Goal: Task Accomplishment & Management: Manage account settings

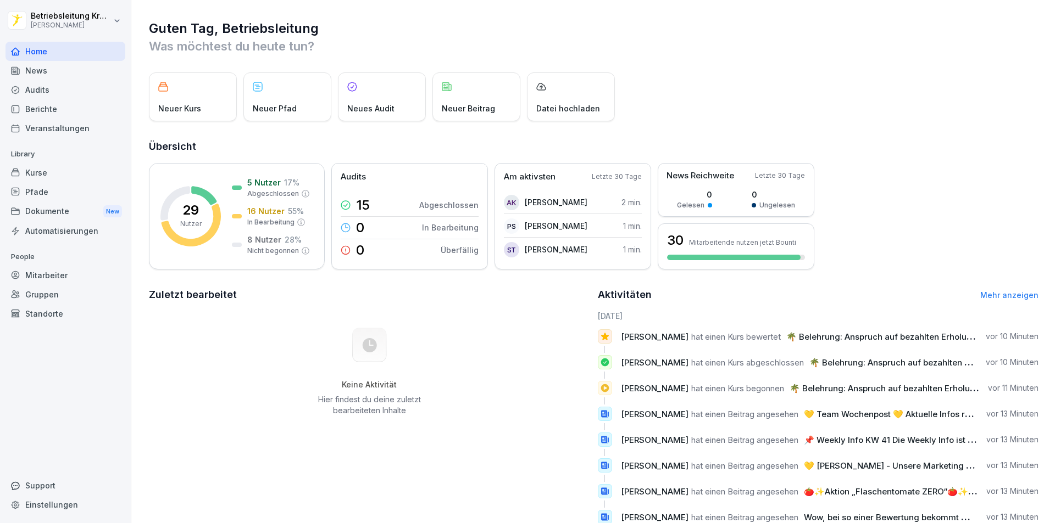
click at [71, 110] on div "Berichte" at bounding box center [65, 108] width 120 height 19
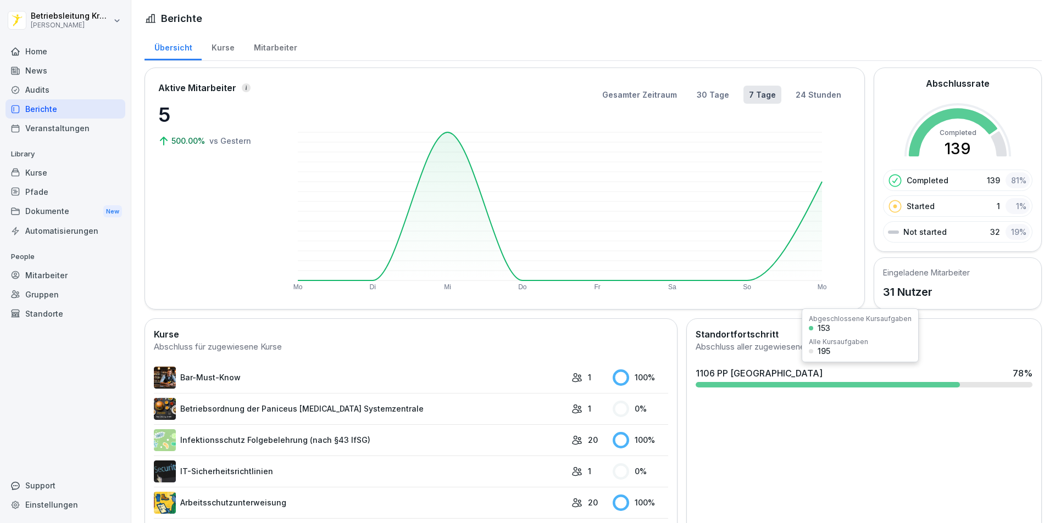
click at [899, 377] on div "1106 PP [GEOGRAPHIC_DATA] 78 %" at bounding box center [863, 373] width 337 height 13
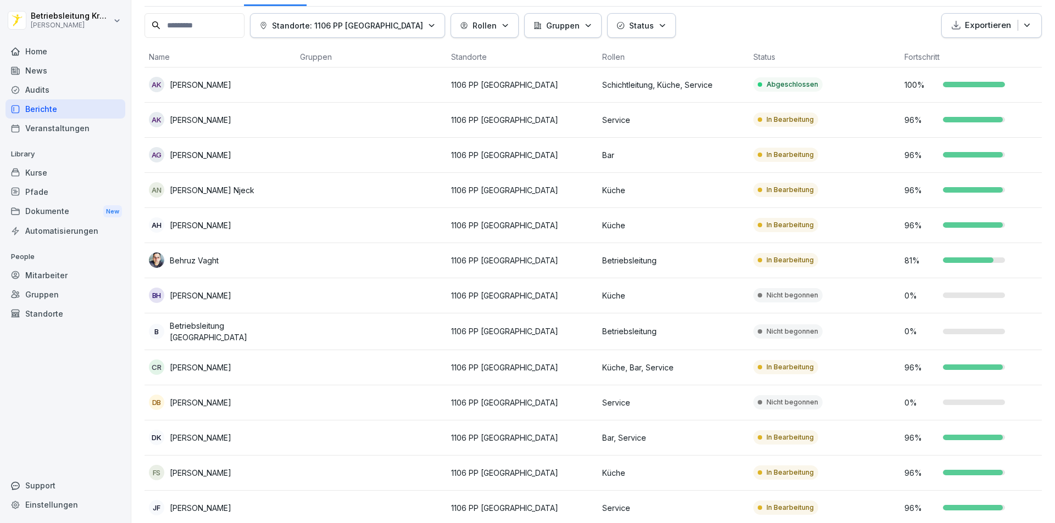
scroll to position [55, 0]
click at [447, 264] on td "1106 PP [GEOGRAPHIC_DATA]" at bounding box center [522, 260] width 151 height 35
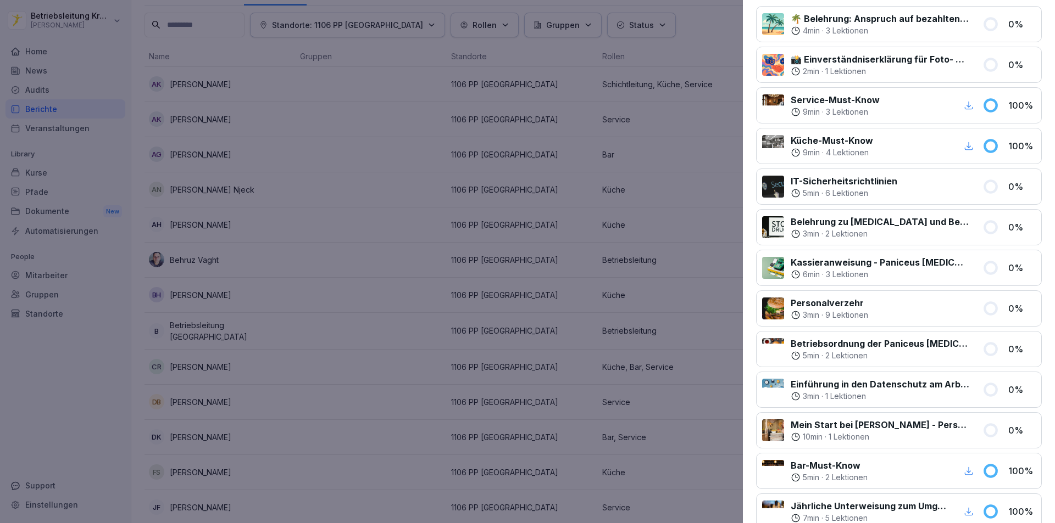
scroll to position [220, 0]
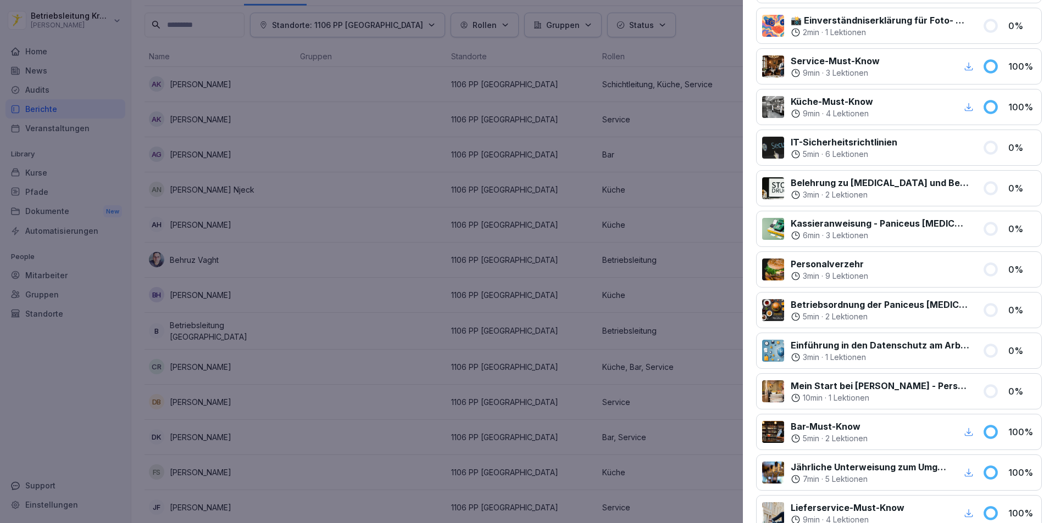
click at [420, 175] on div at bounding box center [527, 261] width 1055 height 523
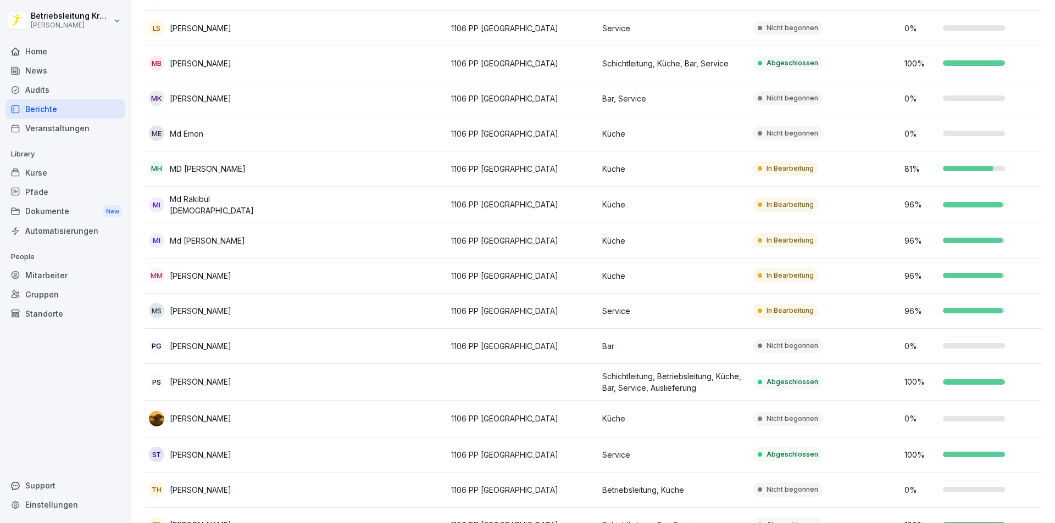
scroll to position [717, 0]
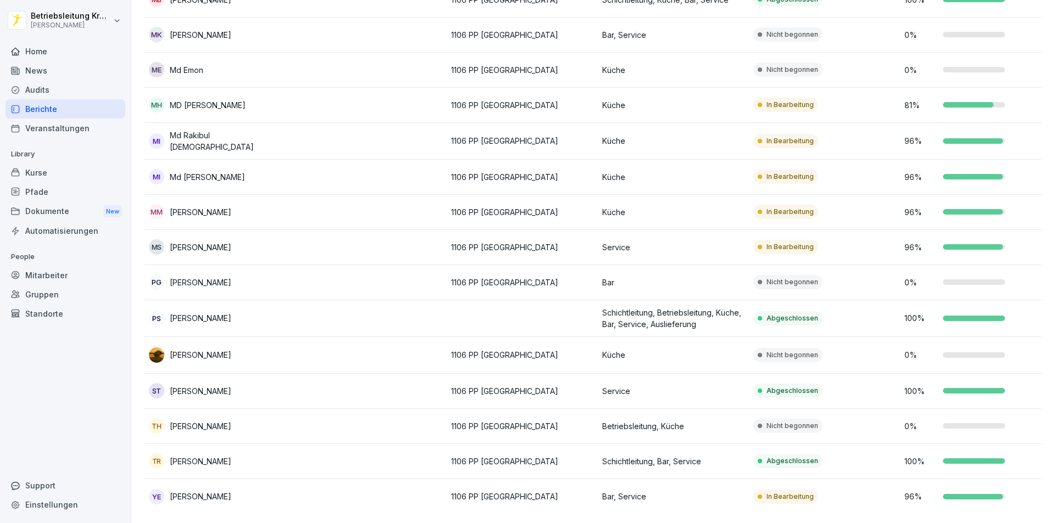
click at [180, 349] on p "[PERSON_NAME]" at bounding box center [201, 355] width 62 height 12
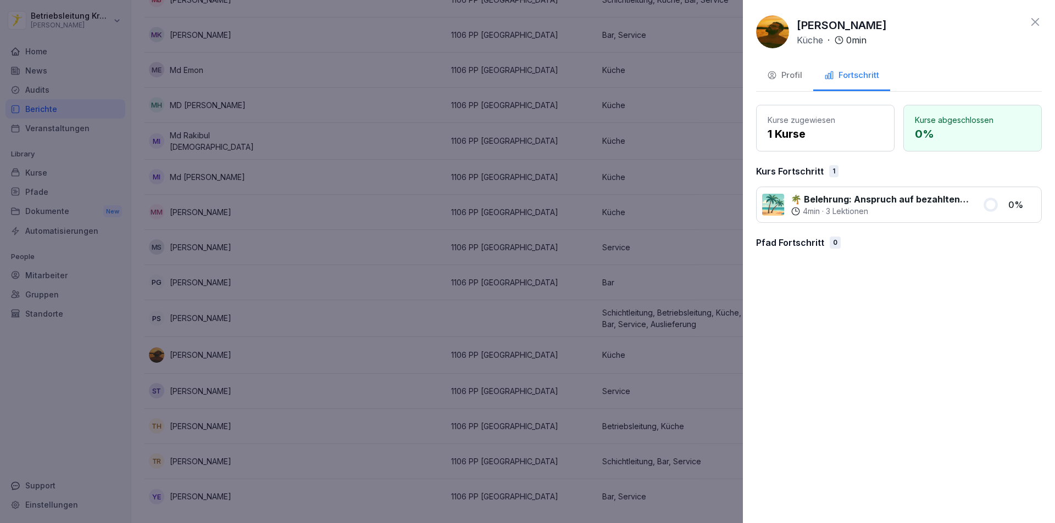
click at [791, 77] on div "Profil" at bounding box center [784, 75] width 35 height 13
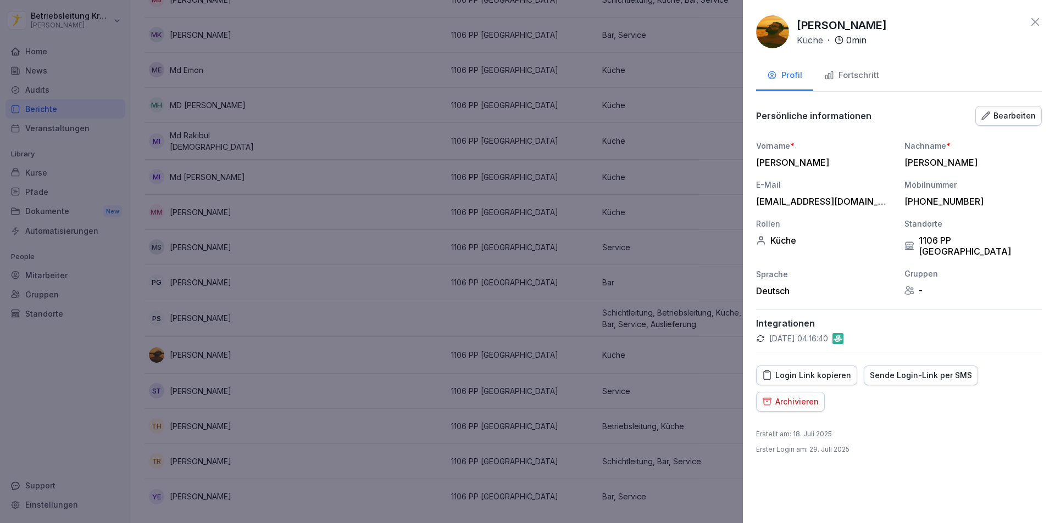
click at [786, 396] on div "Archivieren" at bounding box center [790, 402] width 57 height 12
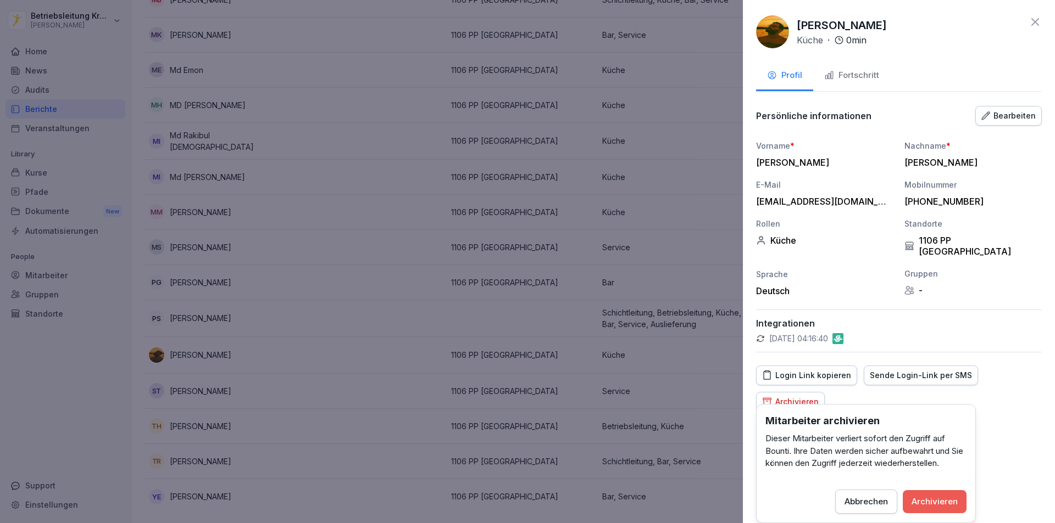
click at [933, 501] on div "Archivieren" at bounding box center [934, 502] width 46 height 12
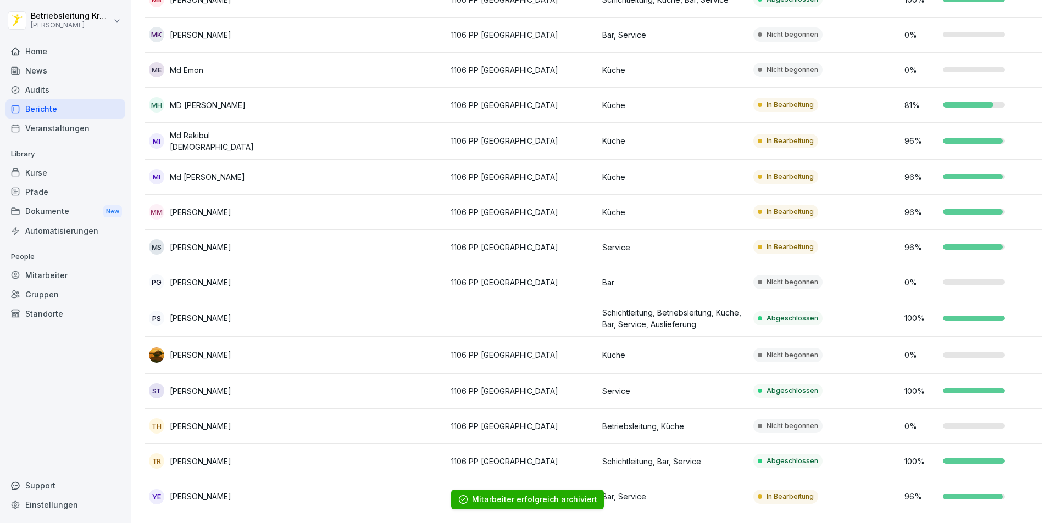
click at [246, 489] on div "YE [PERSON_NAME]" at bounding box center [220, 496] width 142 height 15
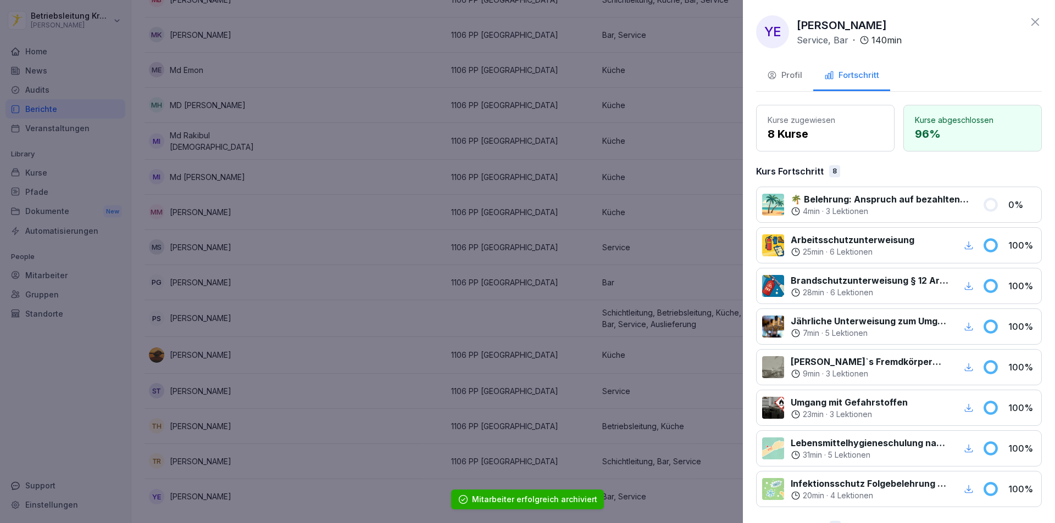
click at [787, 72] on div "Profil" at bounding box center [784, 75] width 35 height 13
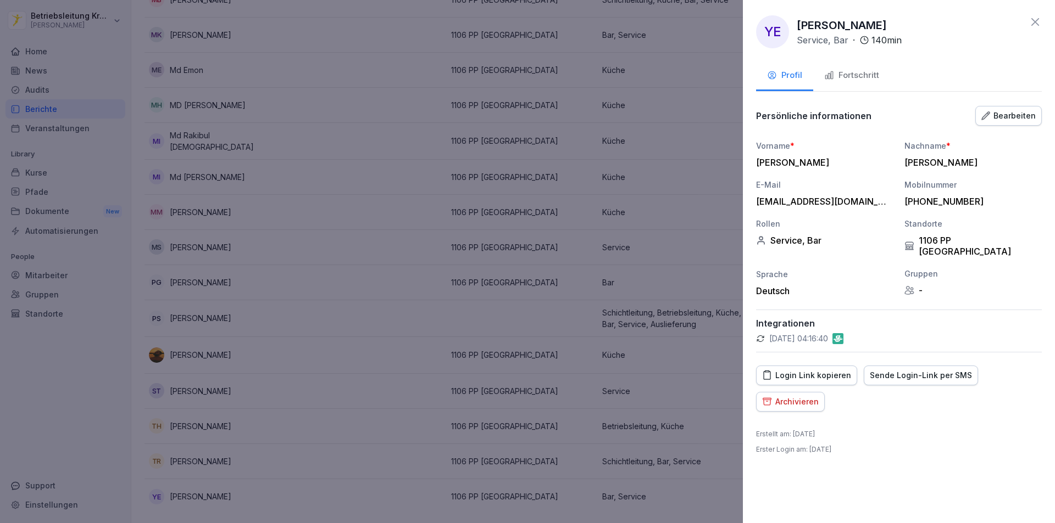
click at [791, 396] on div "Archivieren" at bounding box center [790, 402] width 57 height 12
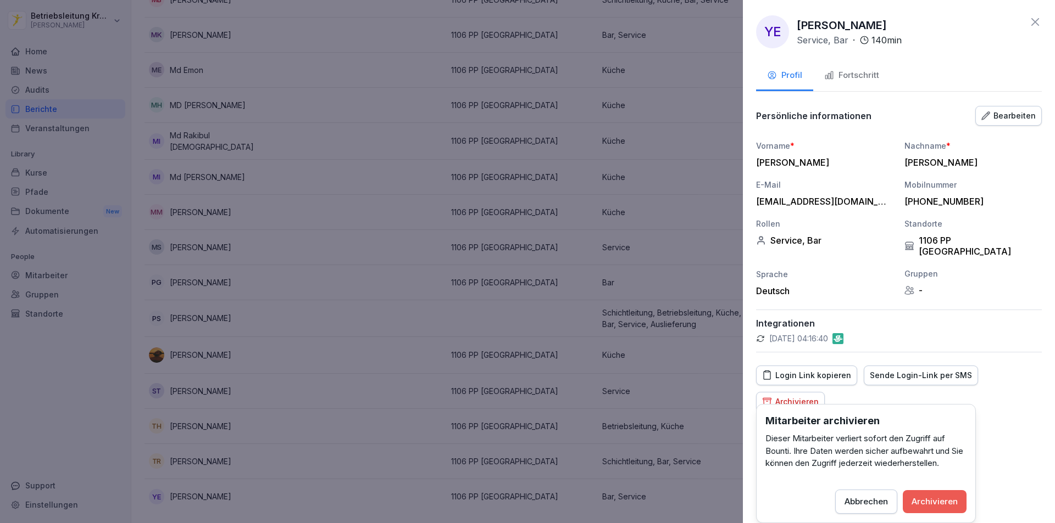
click at [925, 499] on div "Archivieren" at bounding box center [934, 502] width 46 height 12
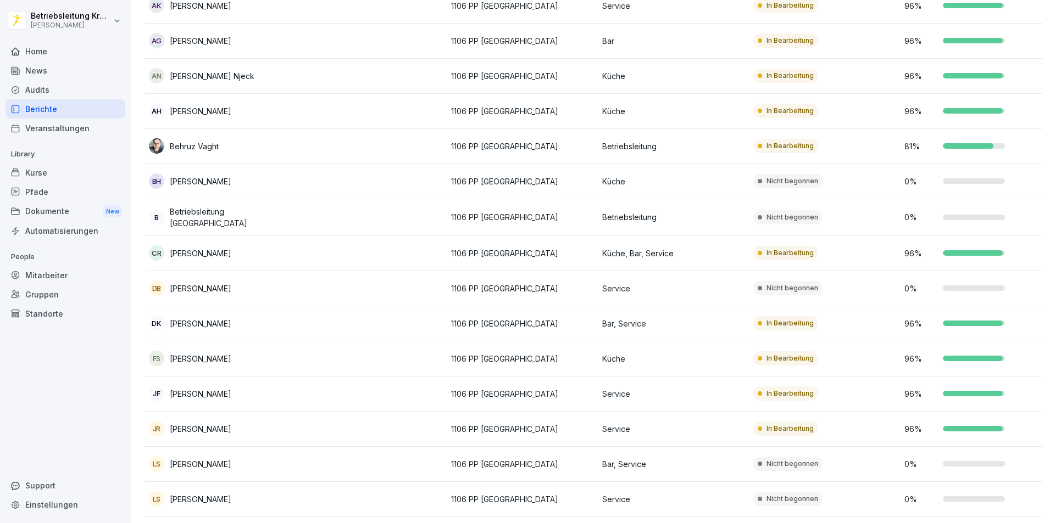
scroll to position [168, 0]
click at [42, 51] on div "Home" at bounding box center [65, 51] width 120 height 19
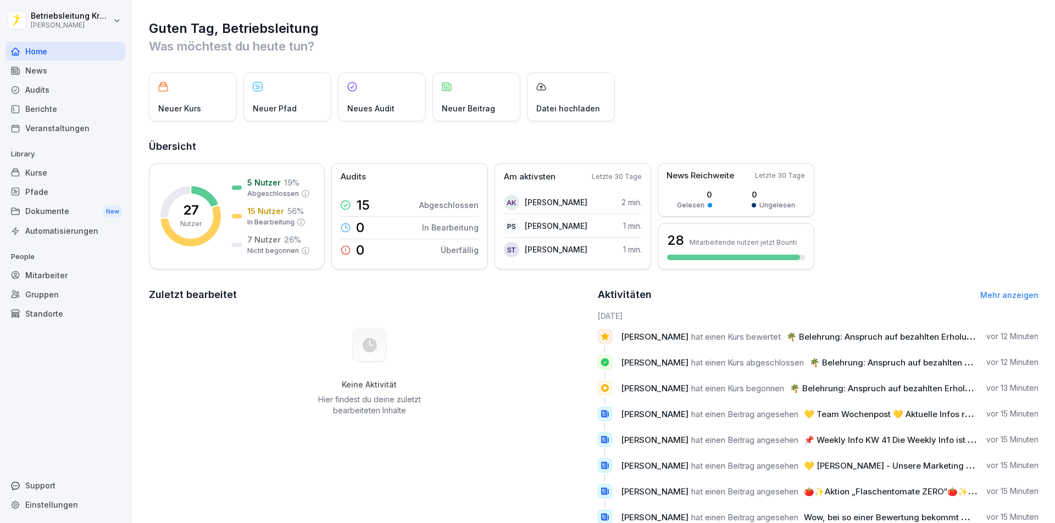
click at [477, 115] on div "Neuer Beitrag" at bounding box center [476, 97] width 88 height 49
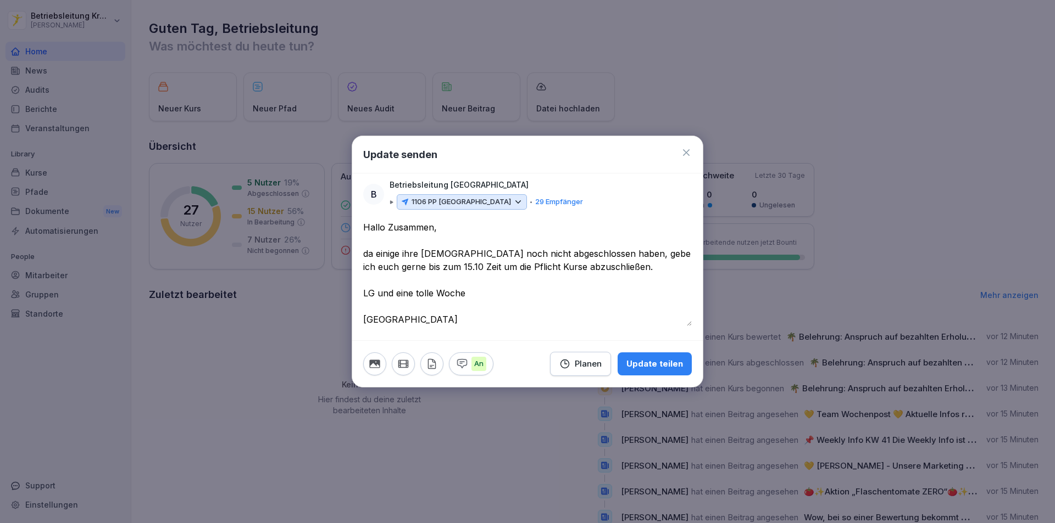
type textarea "**********"
click at [654, 360] on div "Update teilen" at bounding box center [654, 364] width 57 height 12
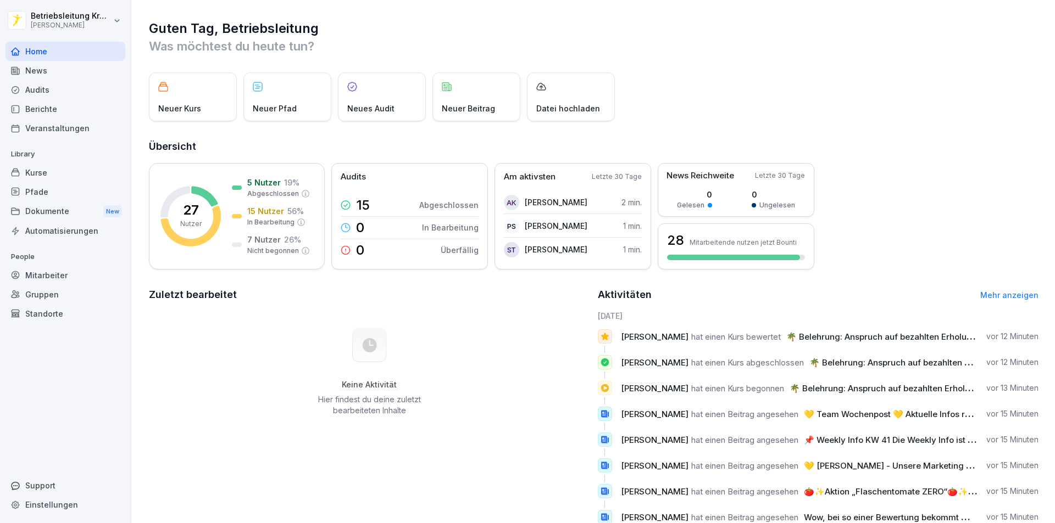
click at [63, 119] on div "Veranstaltungen" at bounding box center [65, 128] width 120 height 19
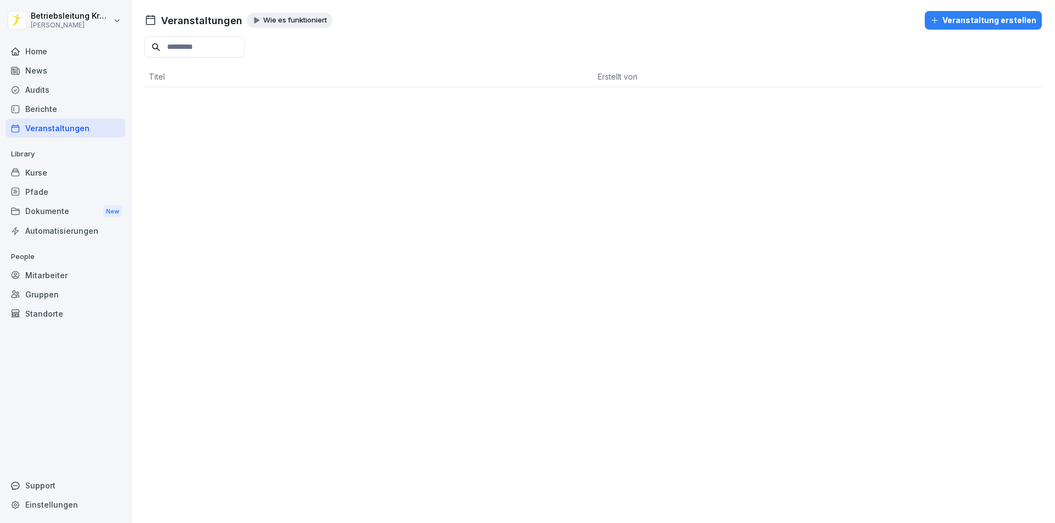
click at [69, 111] on div "Berichte" at bounding box center [65, 108] width 120 height 19
